Goal: Information Seeking & Learning: Learn about a topic

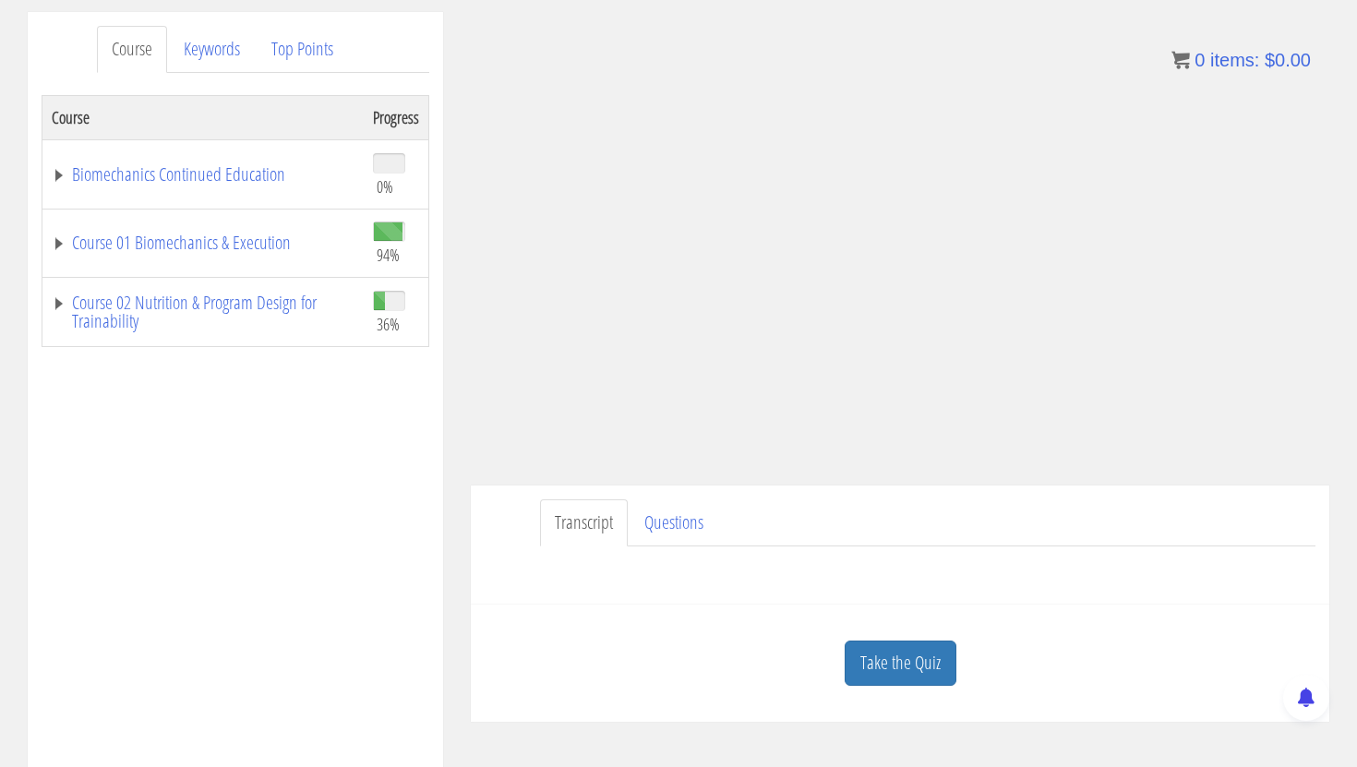
scroll to position [283, 0]
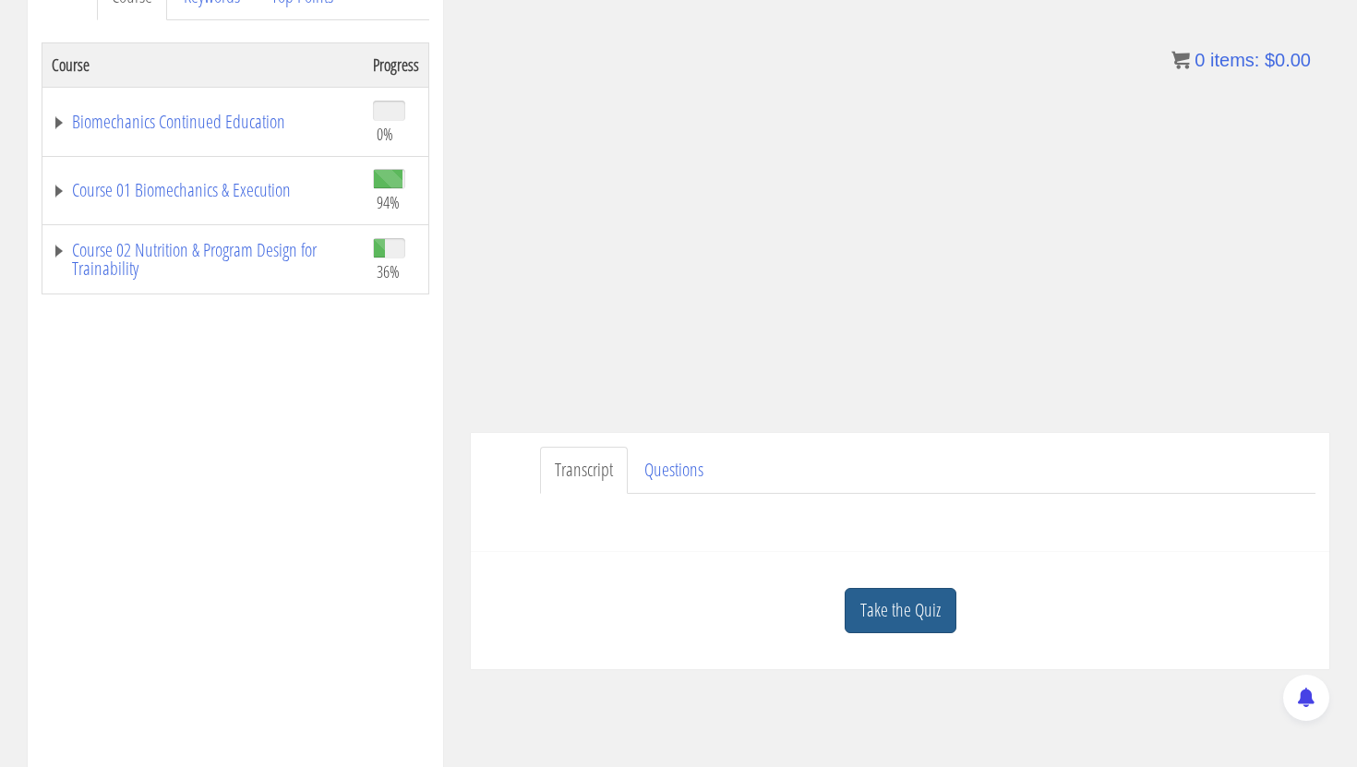
click at [925, 605] on link "Take the Quiz" at bounding box center [901, 610] width 112 height 45
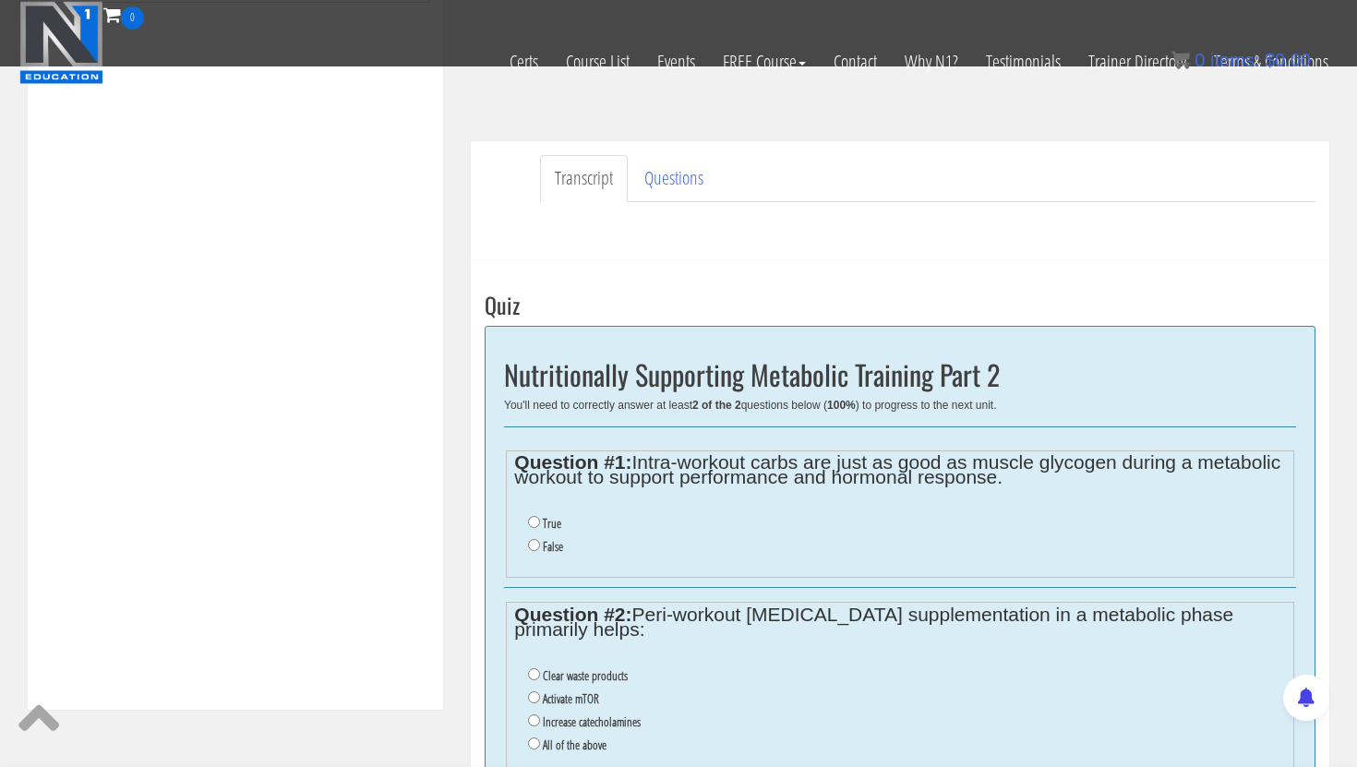
scroll to position [512, 0]
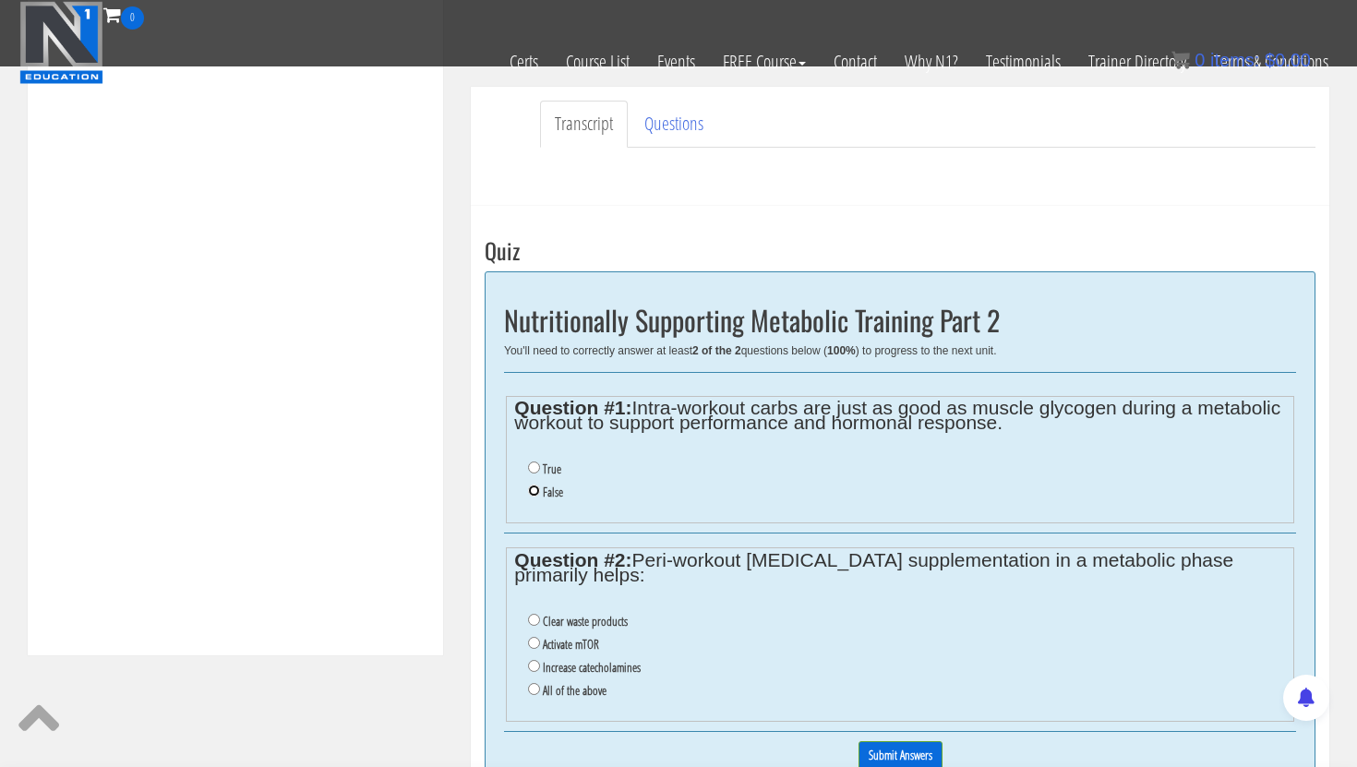
click at [539, 489] on input "False" at bounding box center [534, 491] width 12 height 12
radio input "true"
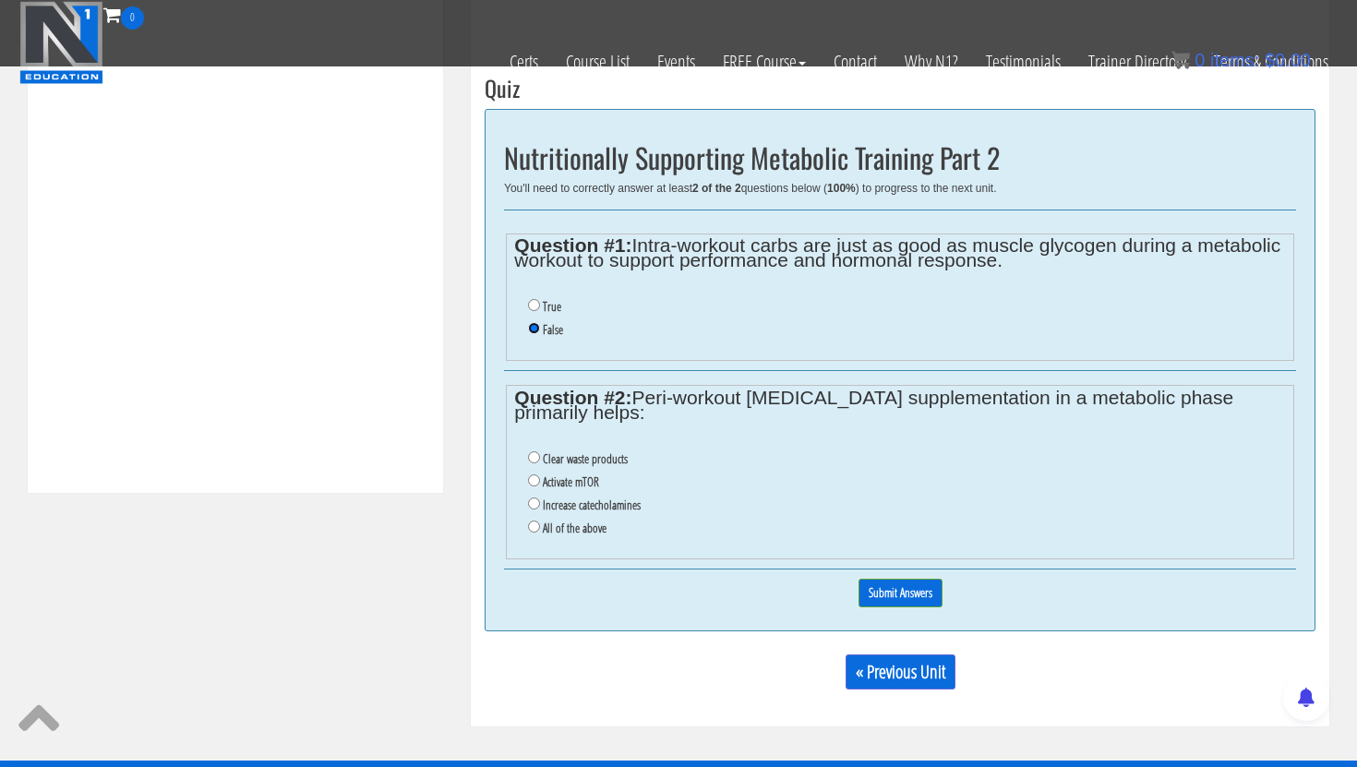
scroll to position [679, 0]
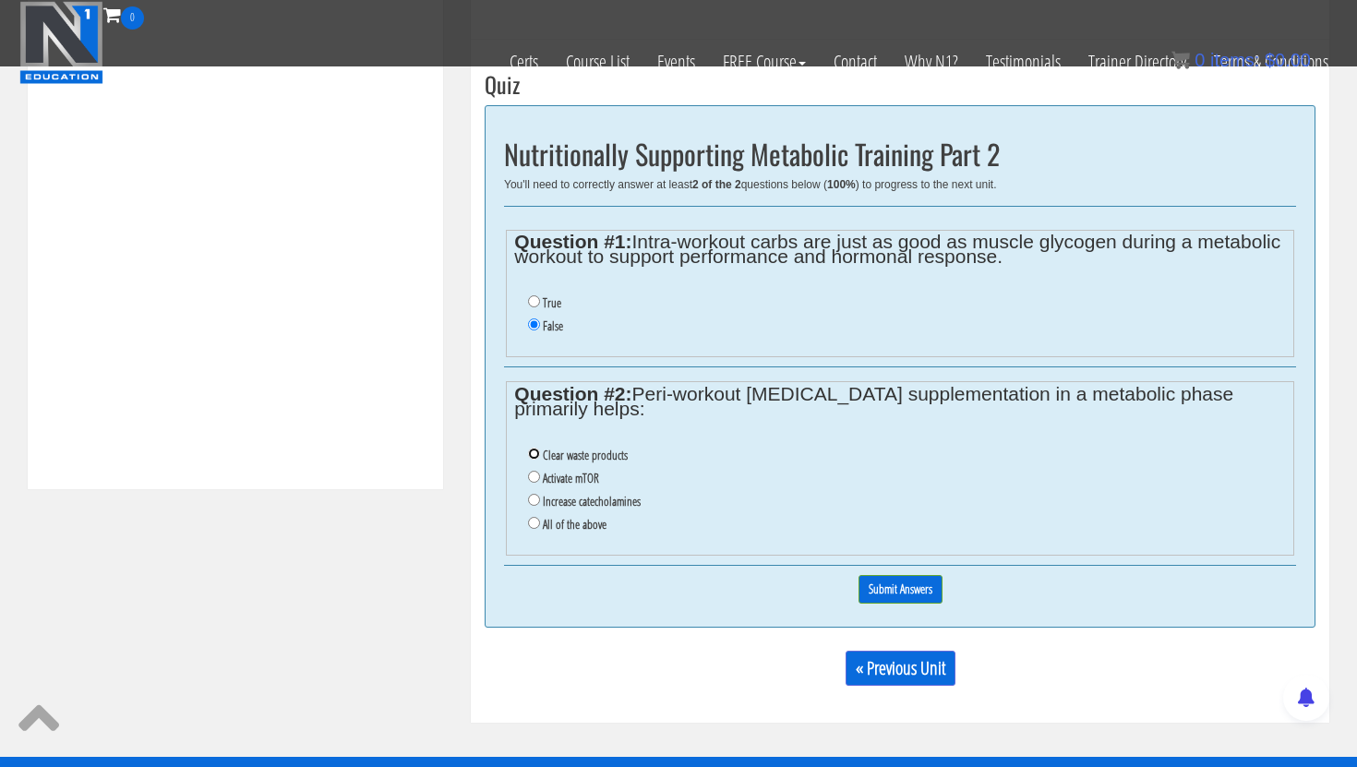
click at [533, 459] on input "Clear waste products" at bounding box center [534, 454] width 12 height 12
radio input "true"
click at [909, 590] on input "Submit Answers" at bounding box center [901, 589] width 84 height 29
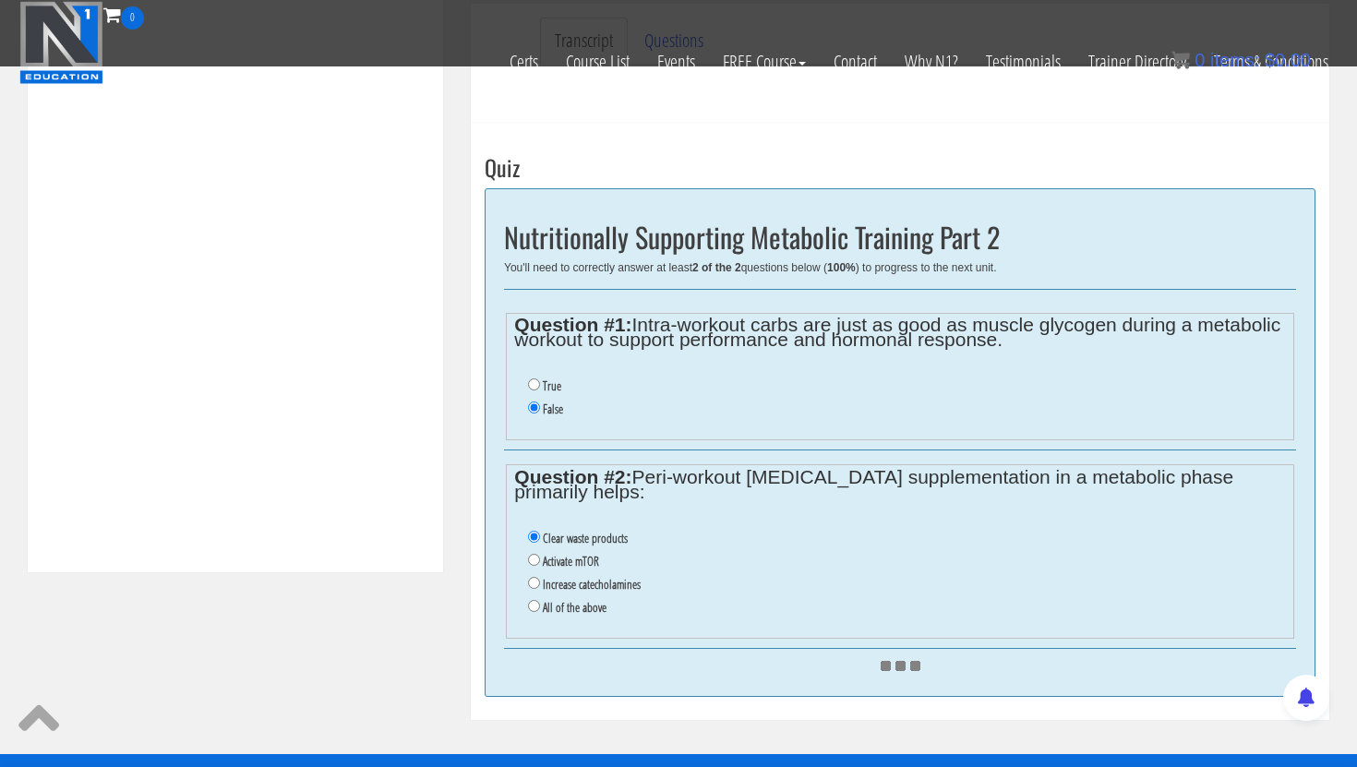
scroll to position [600, 0]
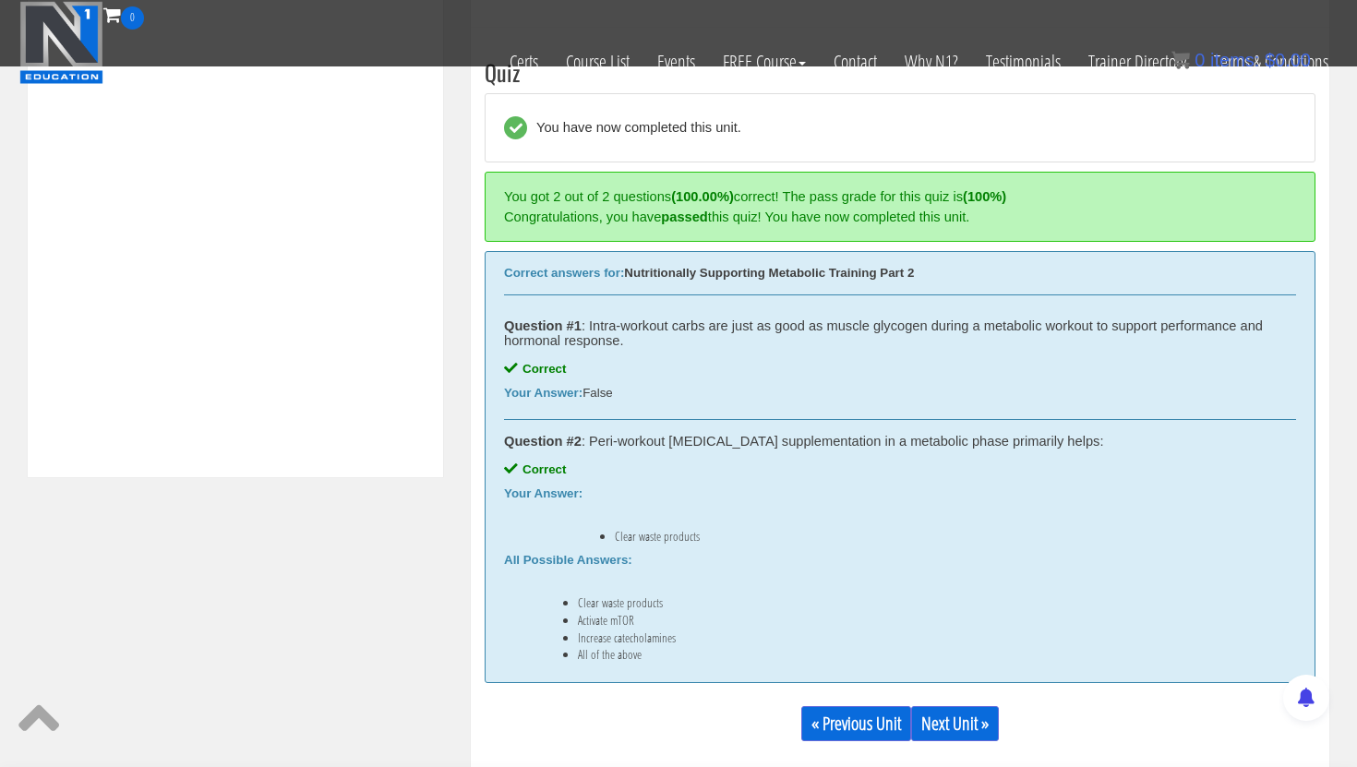
scroll to position [692, 0]
click at [977, 727] on link "Next Unit »" at bounding box center [955, 722] width 88 height 35
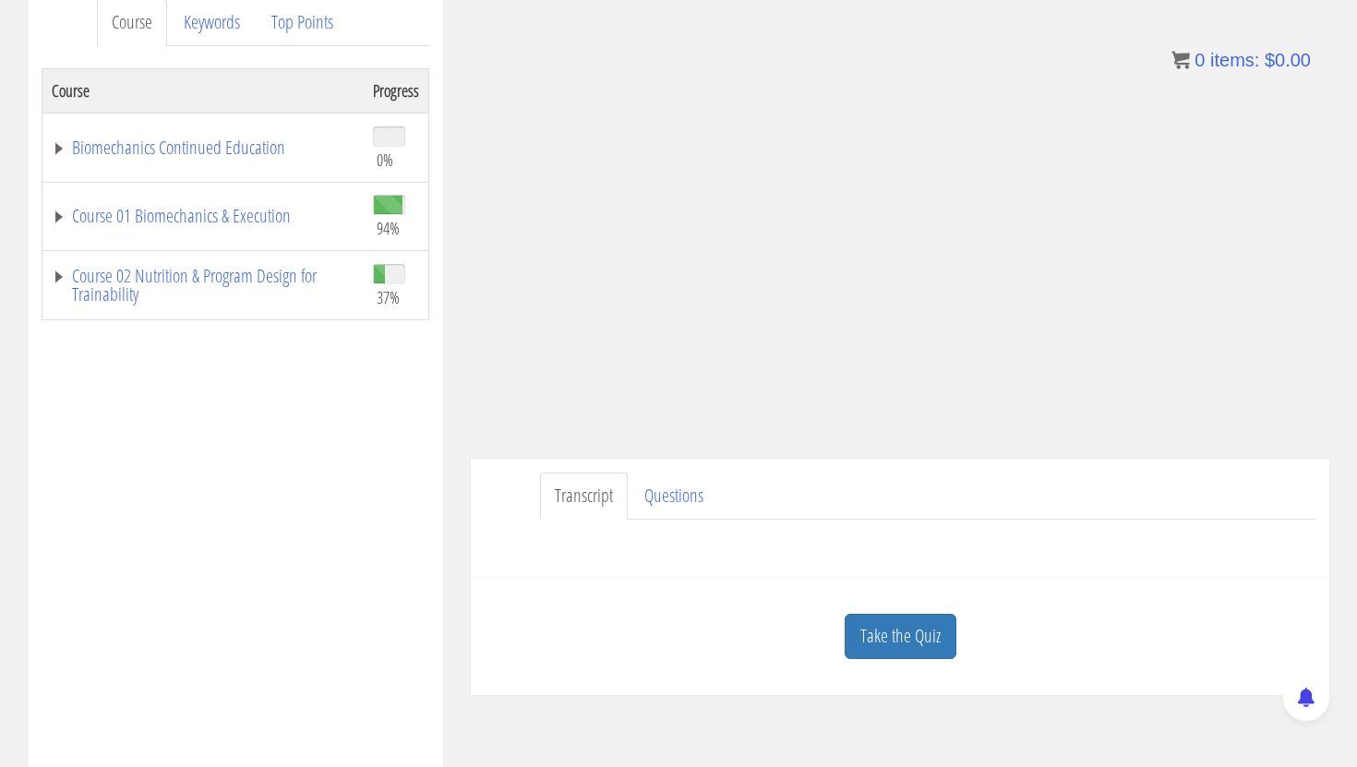
scroll to position [271, 0]
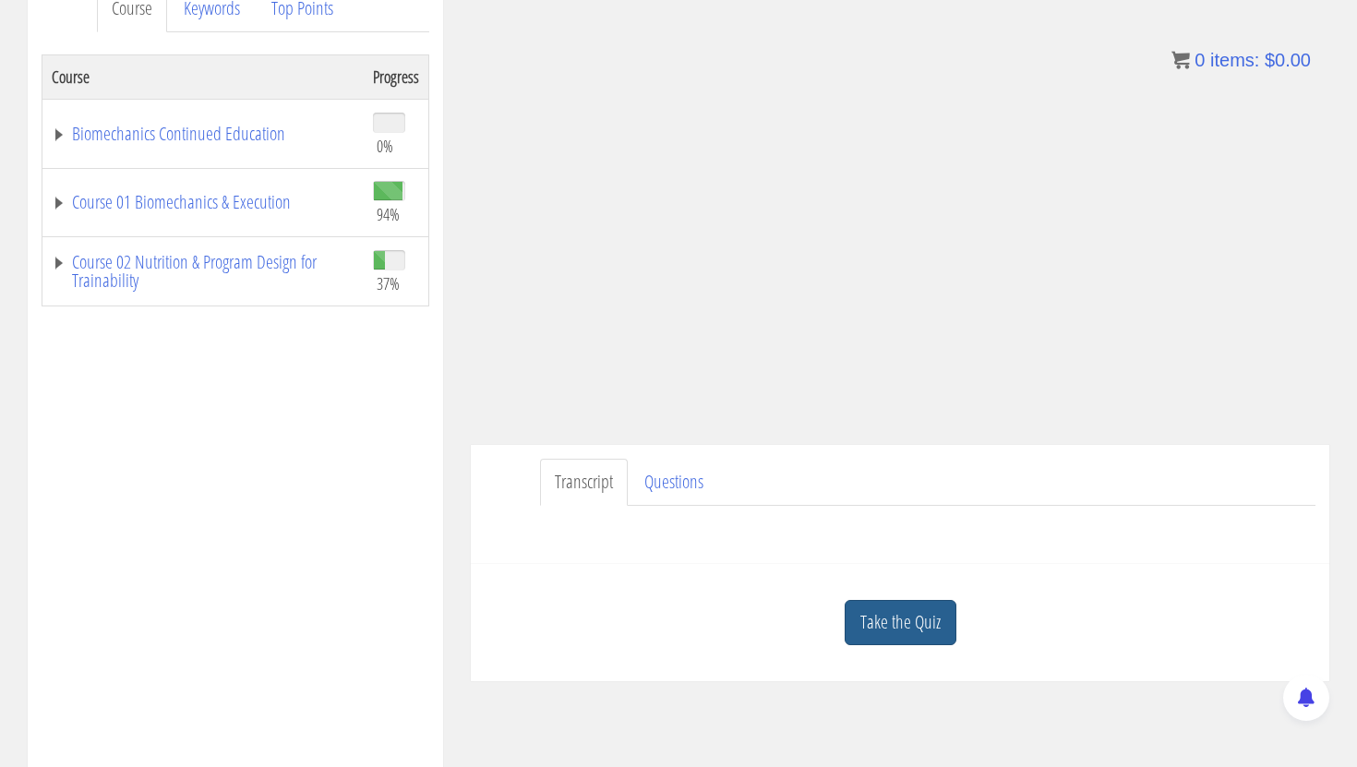
click at [882, 627] on link "Take the Quiz" at bounding box center [901, 622] width 112 height 45
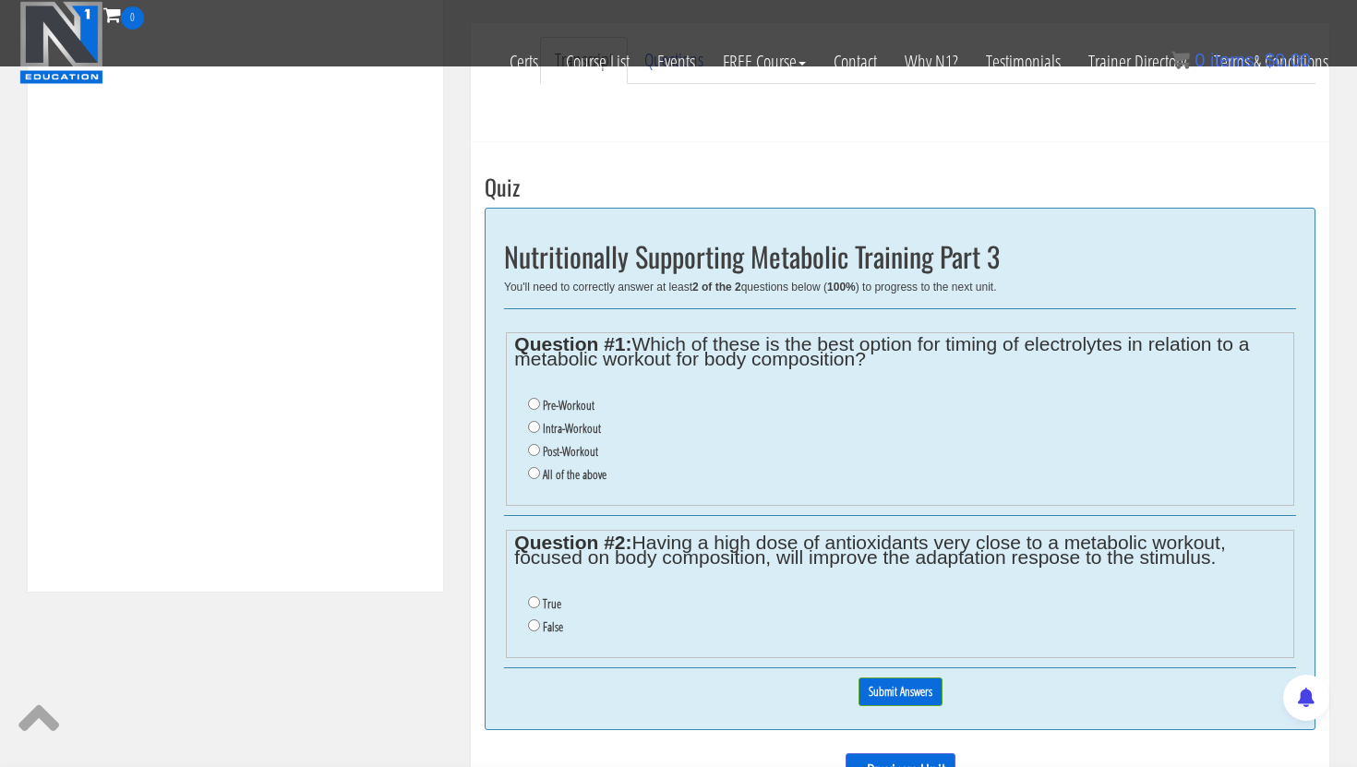
scroll to position [581, 0]
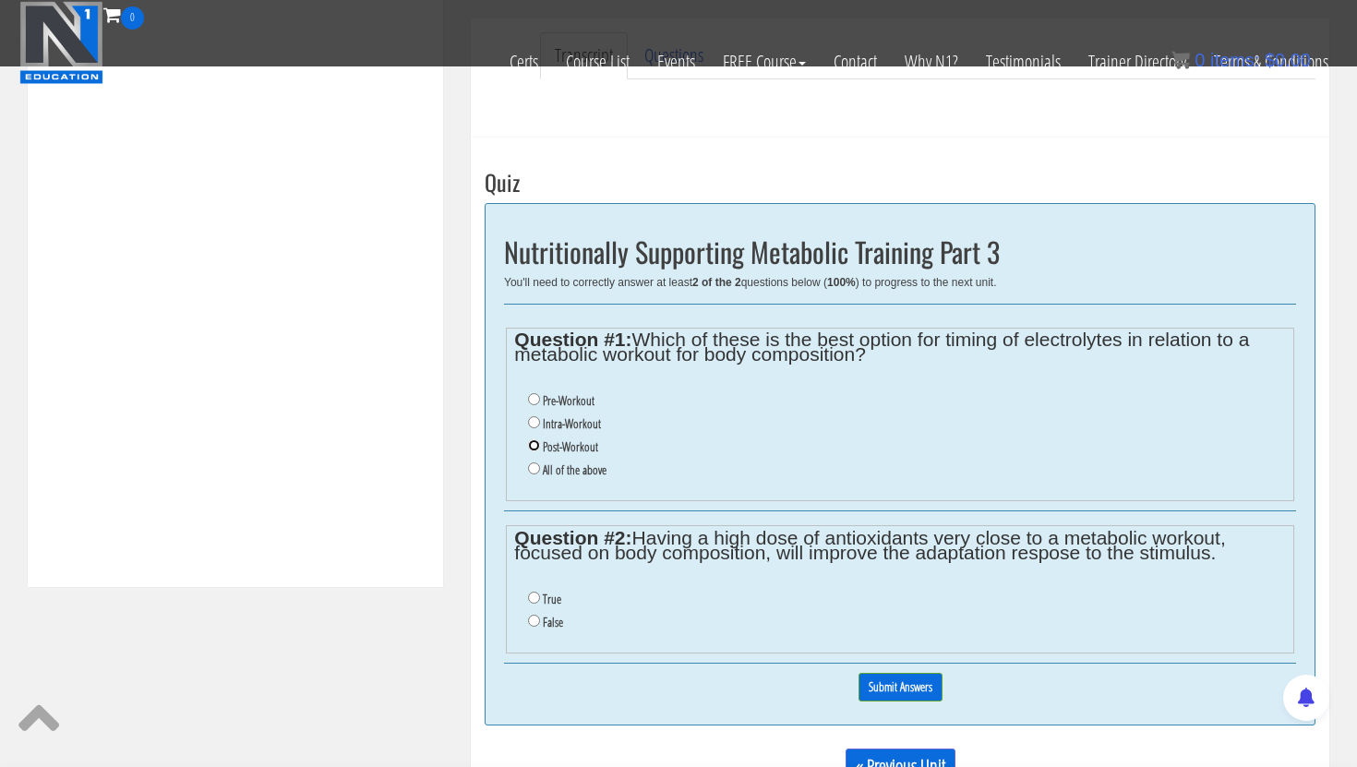
click at [534, 448] on input "Post-Workout" at bounding box center [534, 446] width 12 height 12
radio input "true"
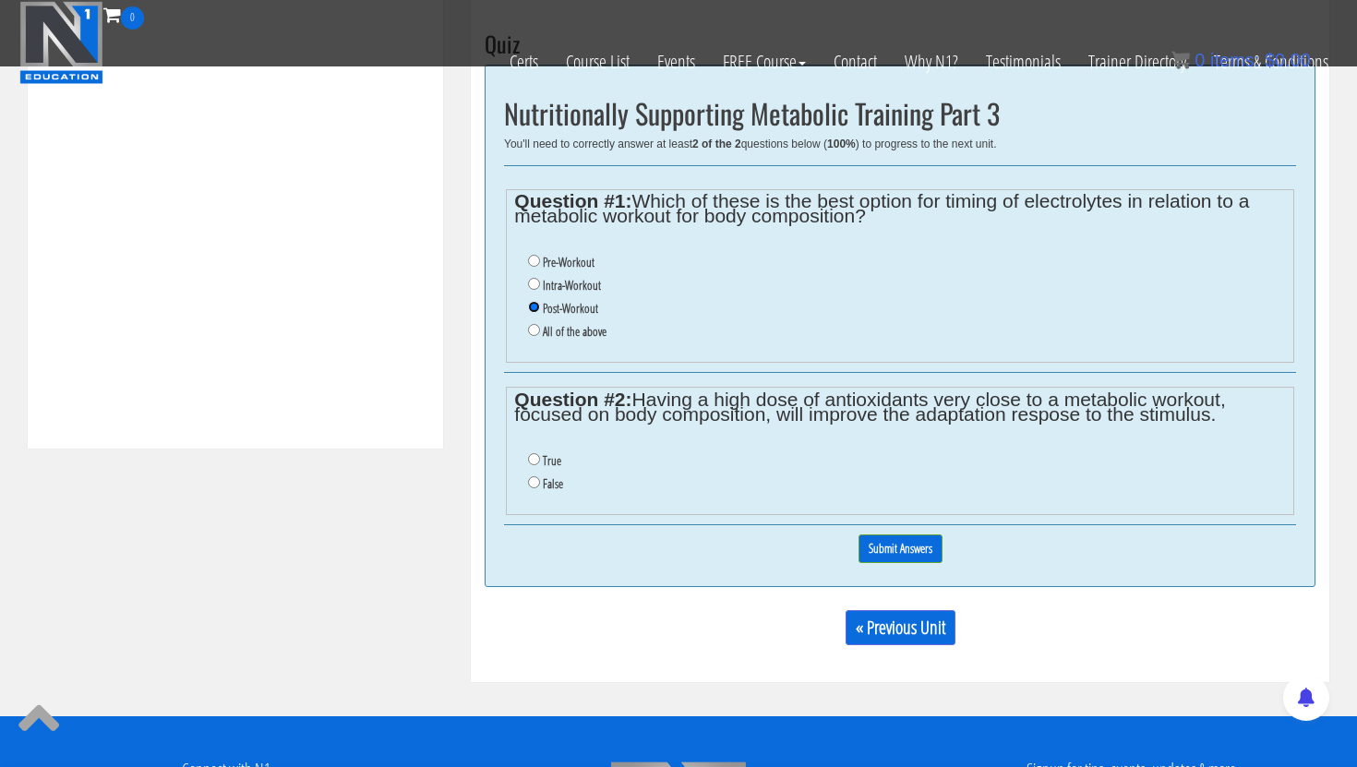
scroll to position [721, 0]
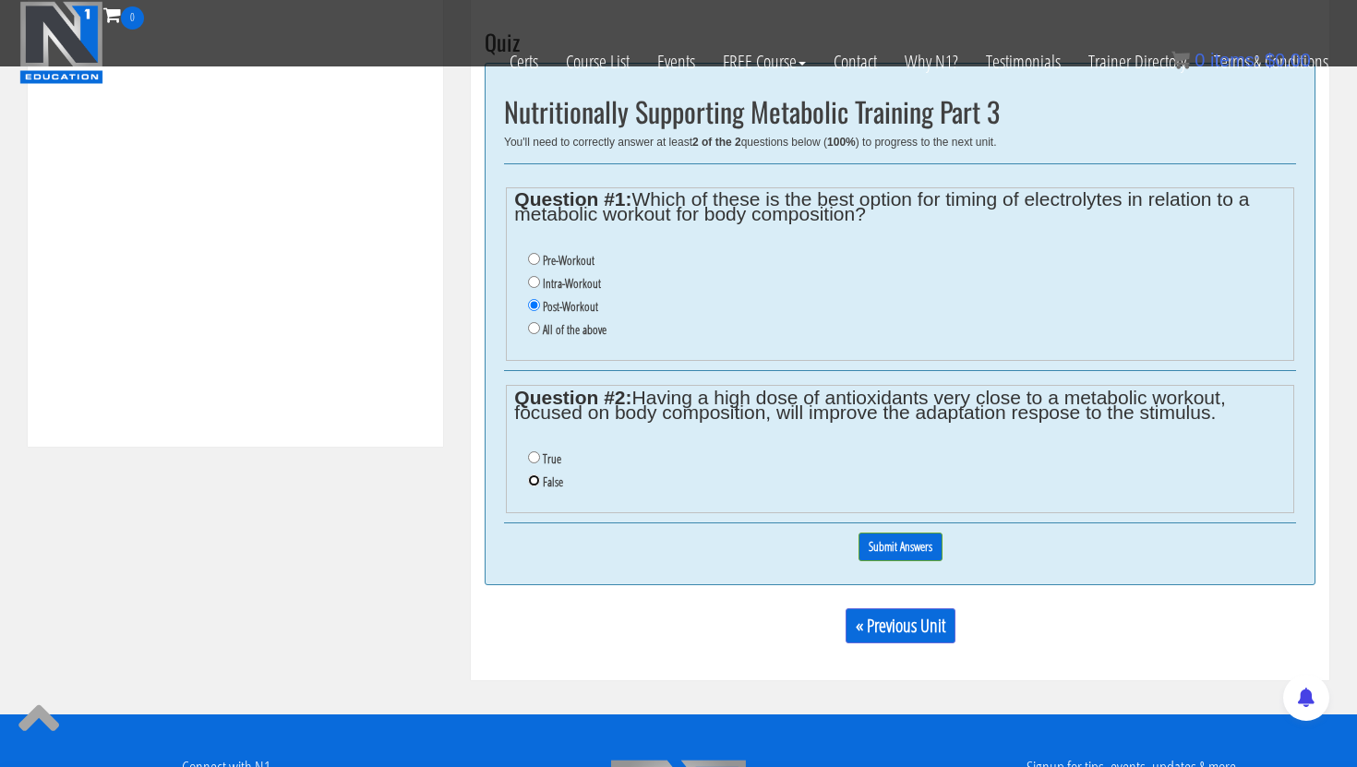
click at [531, 483] on input "False" at bounding box center [534, 481] width 12 height 12
radio input "true"
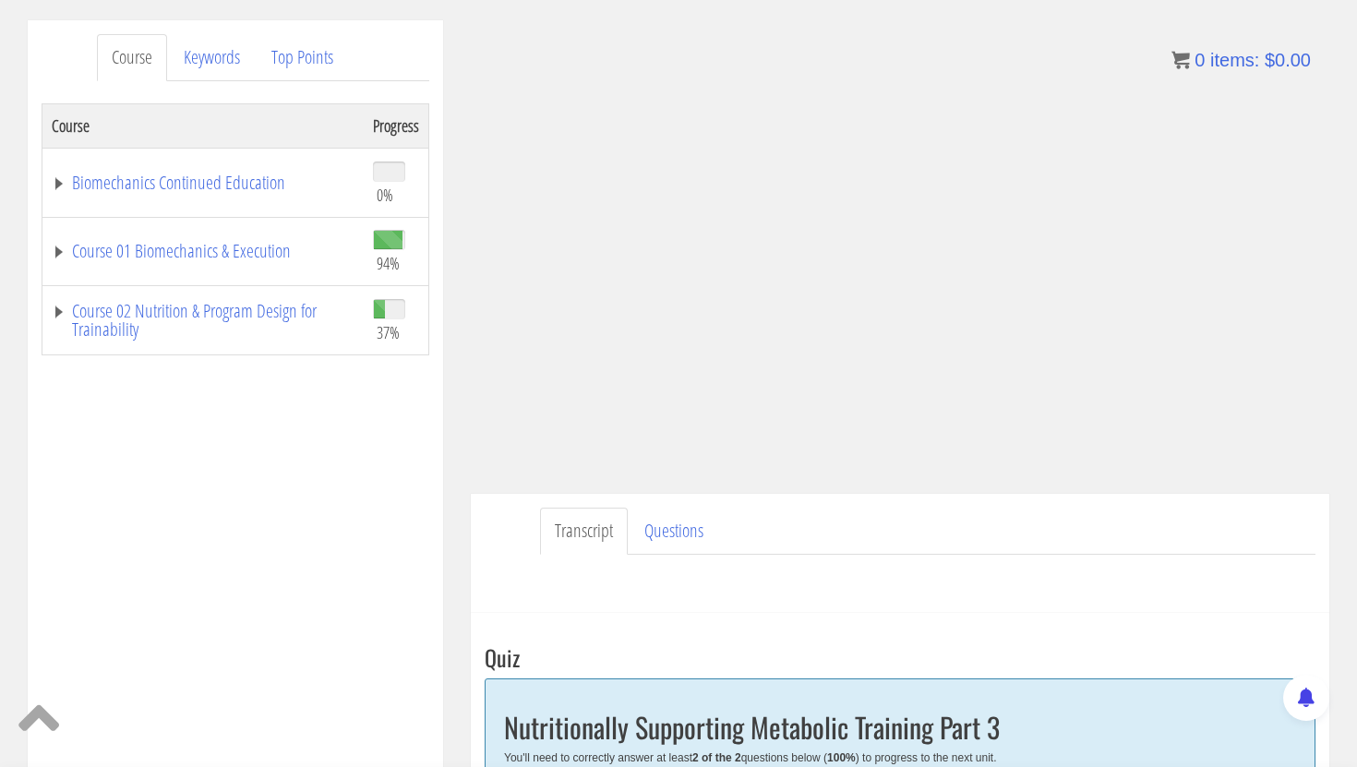
scroll to position [225, 0]
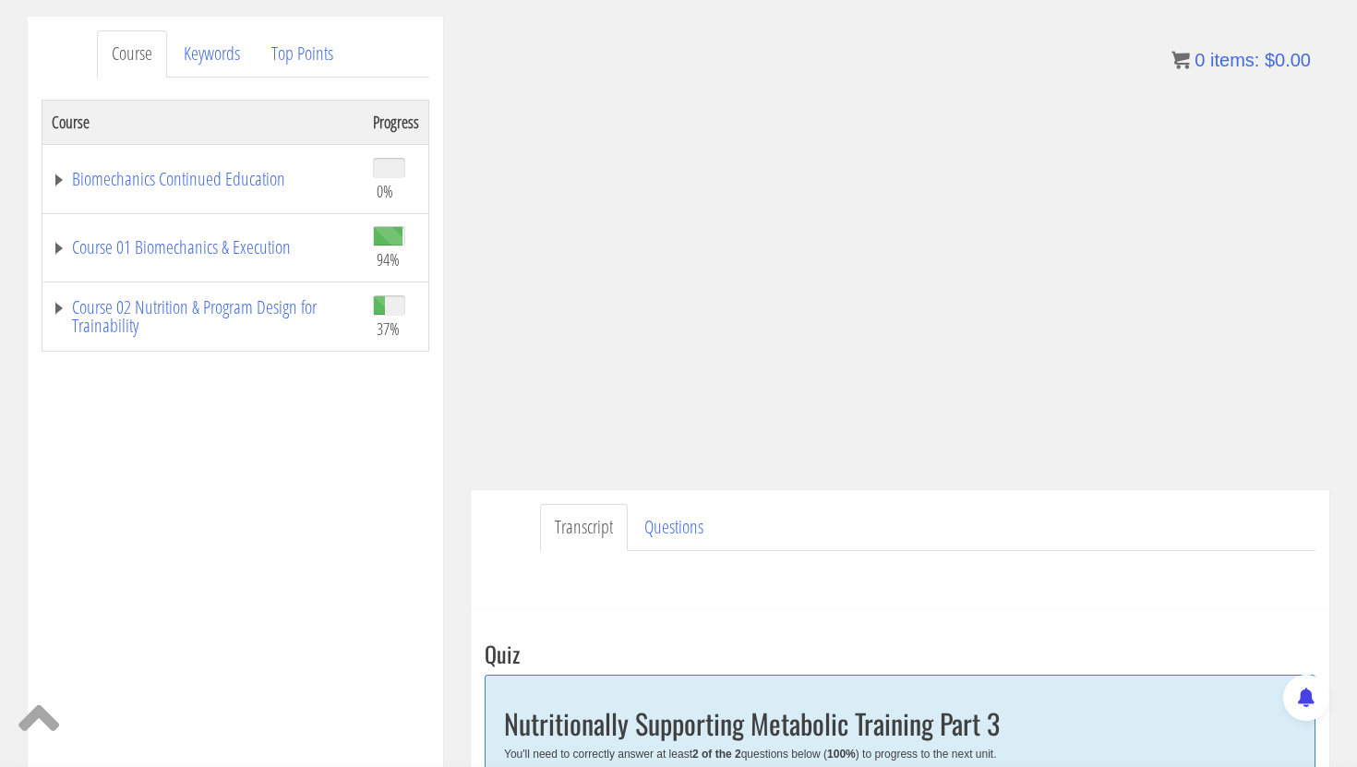
click at [1182, 608] on div "Transcript Questions Have a question on this unit? Please submit it here: Name …" at bounding box center [900, 549] width 859 height 119
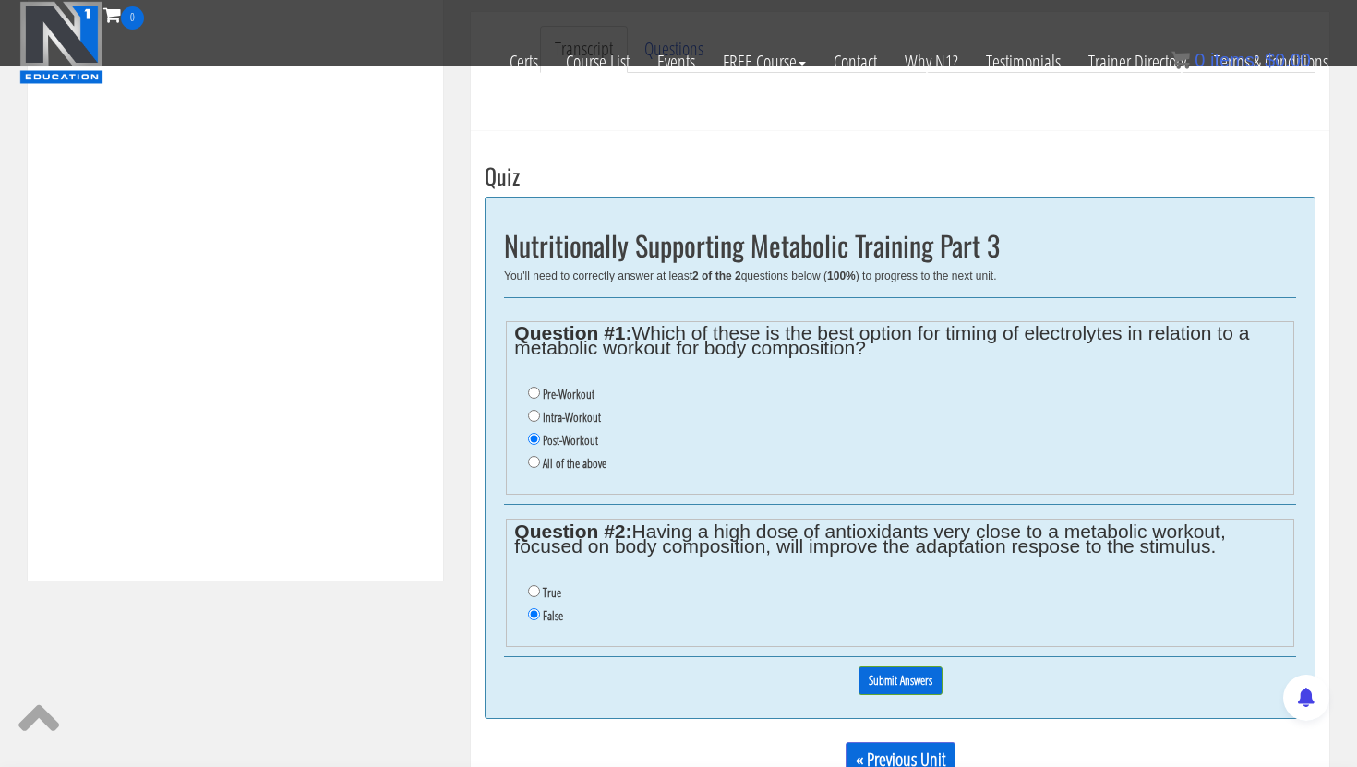
scroll to position [654, 0]
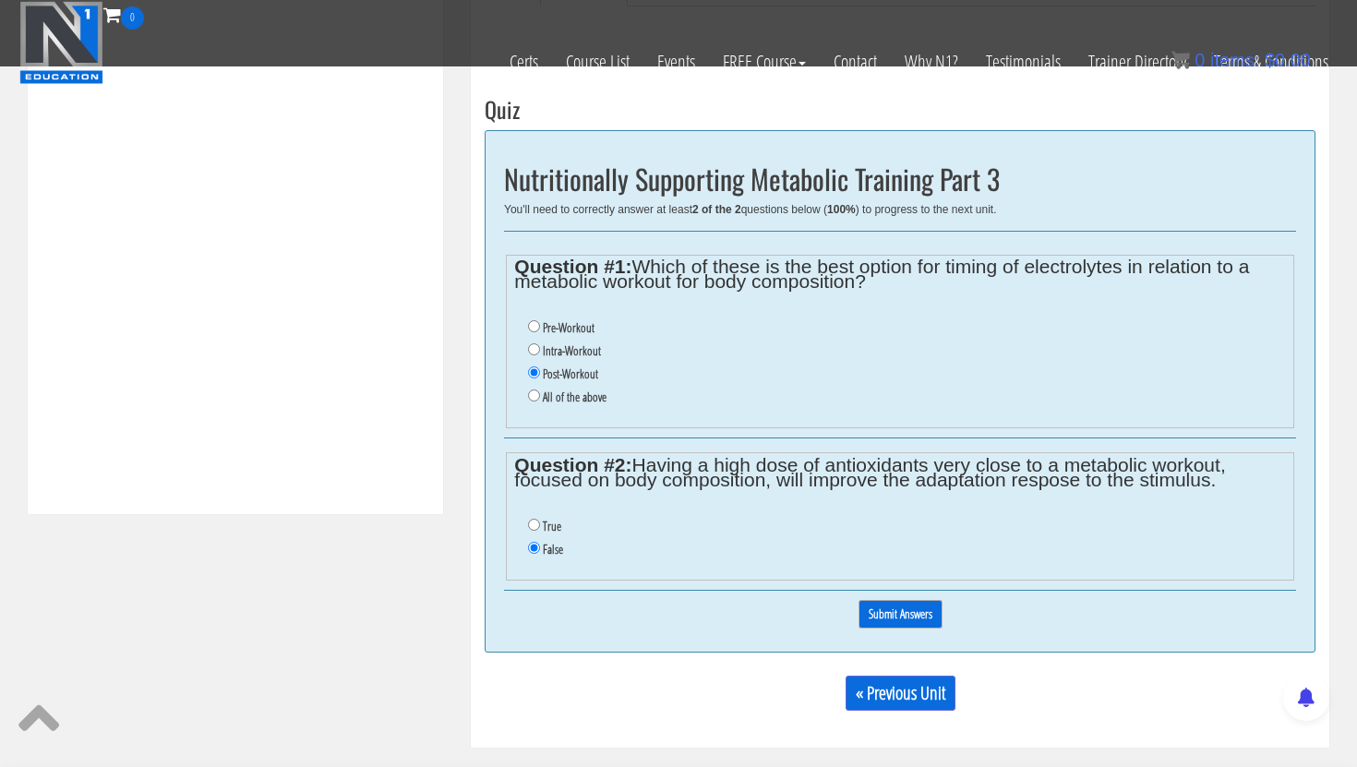
click at [923, 622] on input "Submit Answers" at bounding box center [901, 614] width 84 height 29
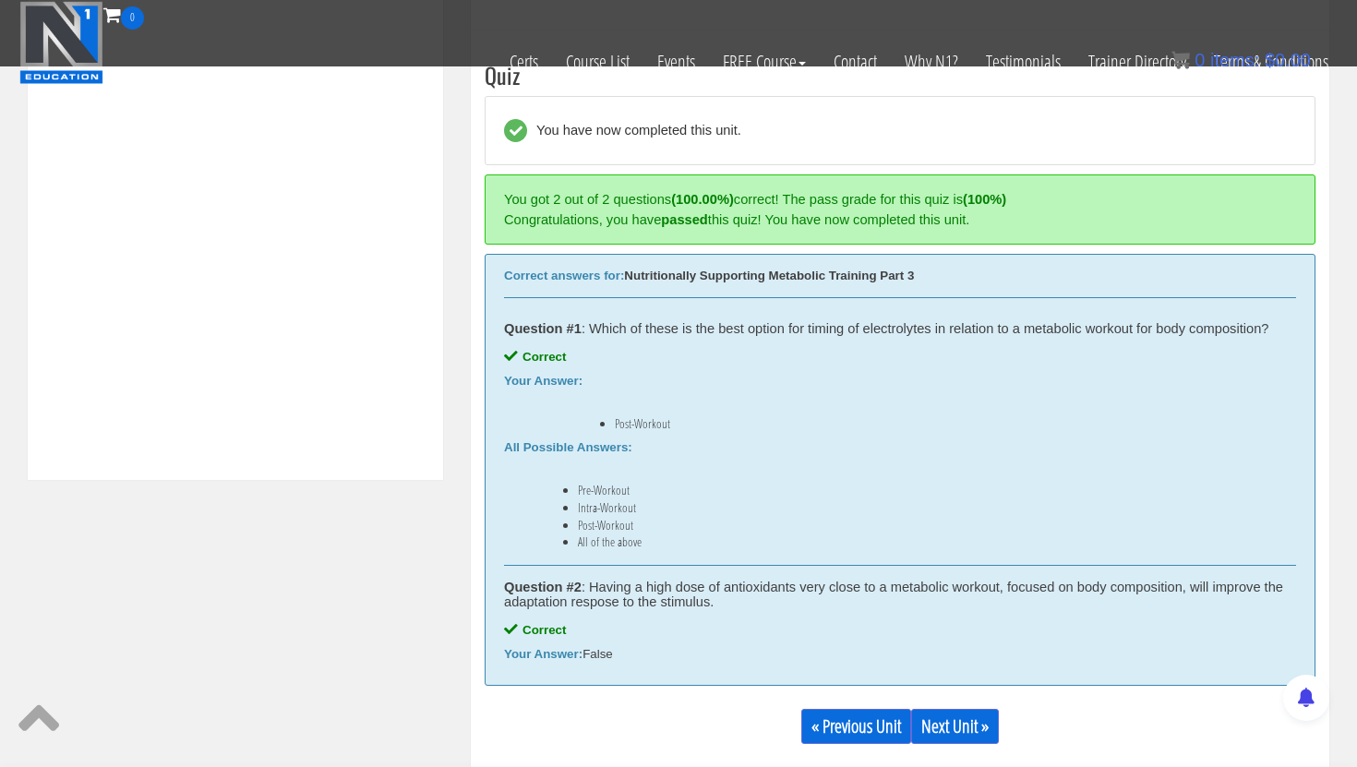
scroll to position [692, 0]
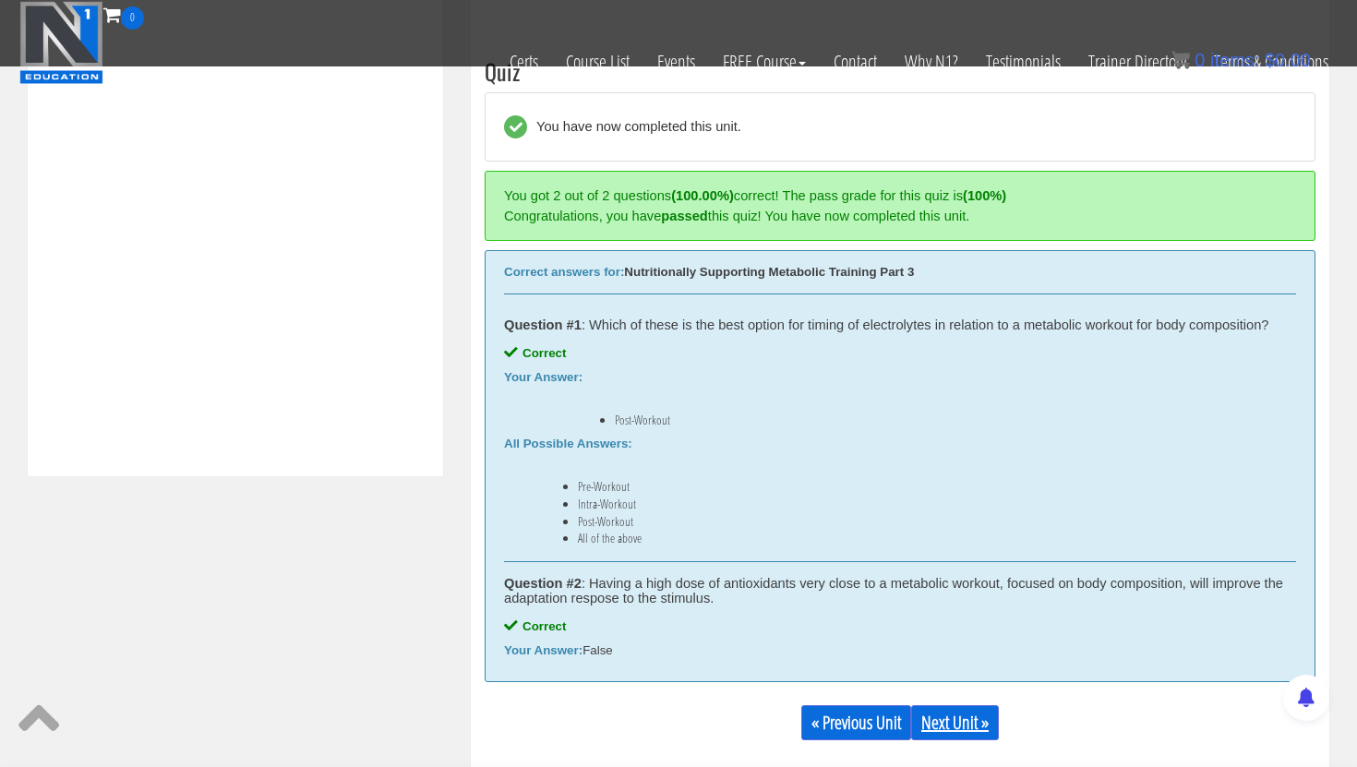
click at [965, 729] on link "Next Unit »" at bounding box center [955, 722] width 88 height 35
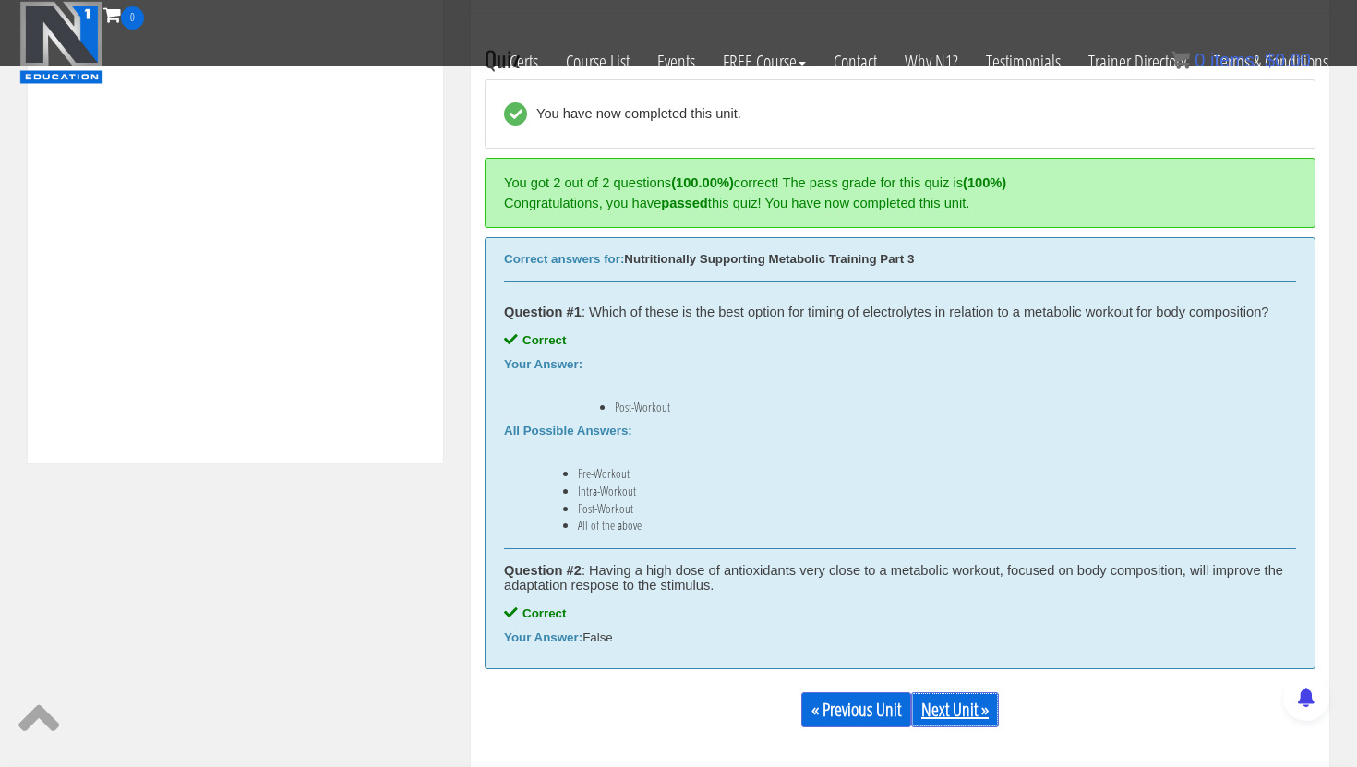
scroll to position [705, 0]
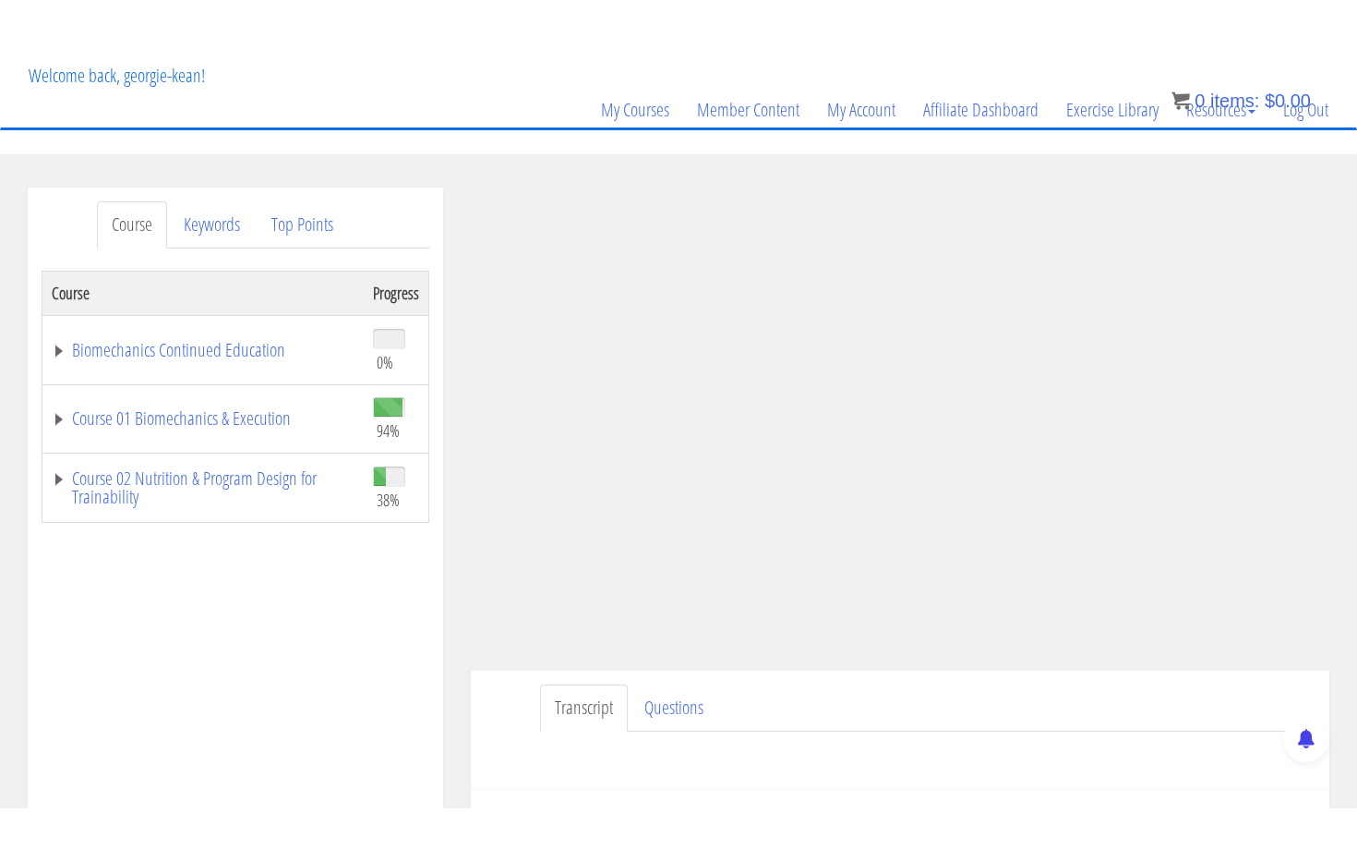
scroll to position [99, 0]
